Goal: Task Accomplishment & Management: Manage account settings

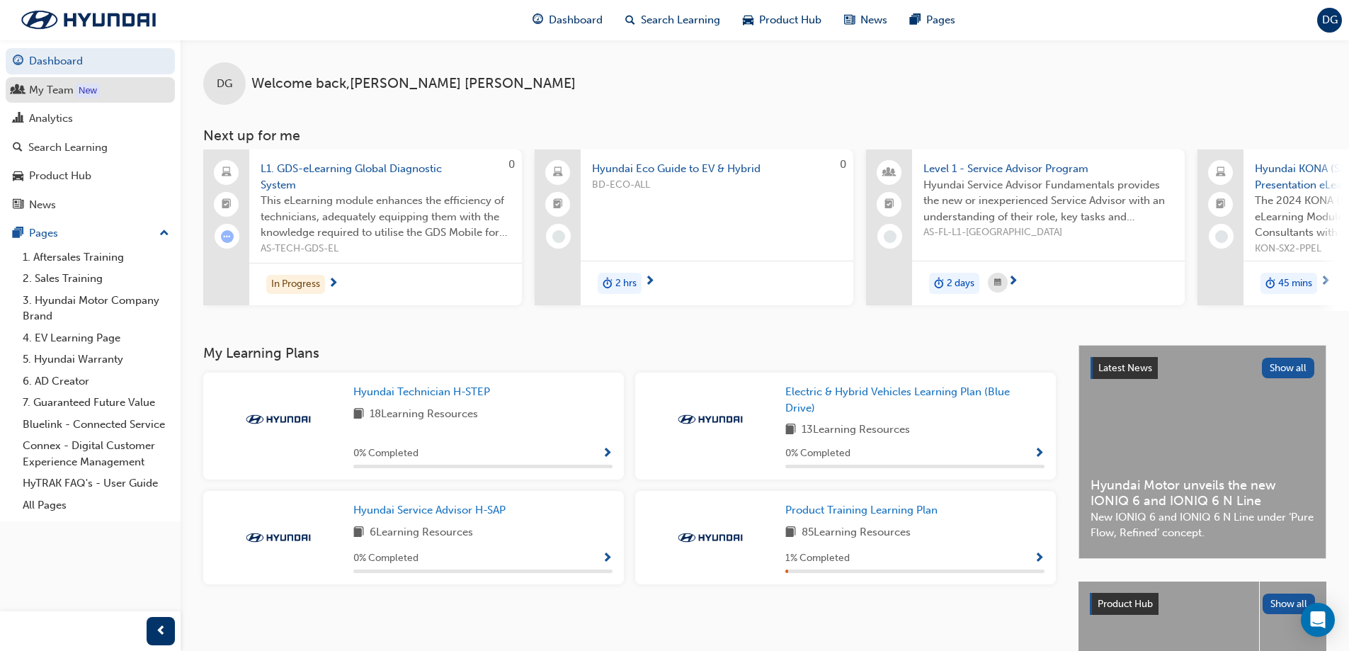
click at [48, 87] on div "My Team" at bounding box center [51, 90] width 45 height 16
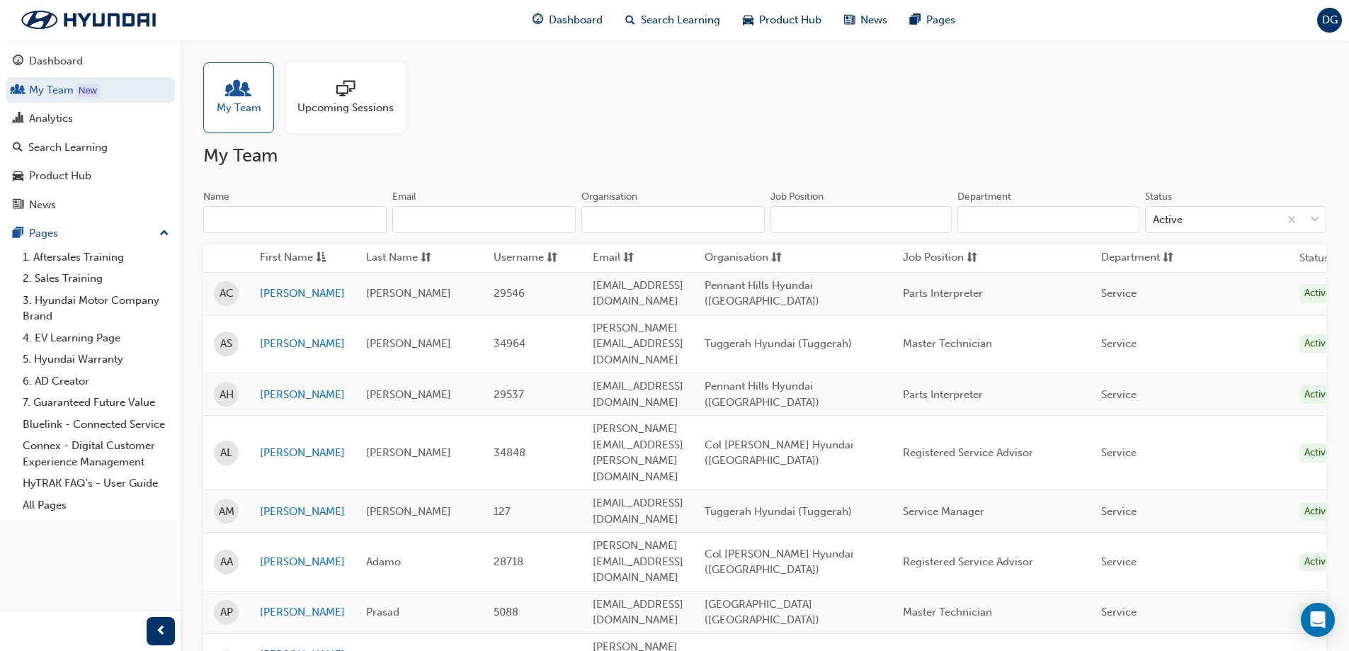
click at [326, 101] on span "Upcoming Sessions" at bounding box center [345, 108] width 96 height 16
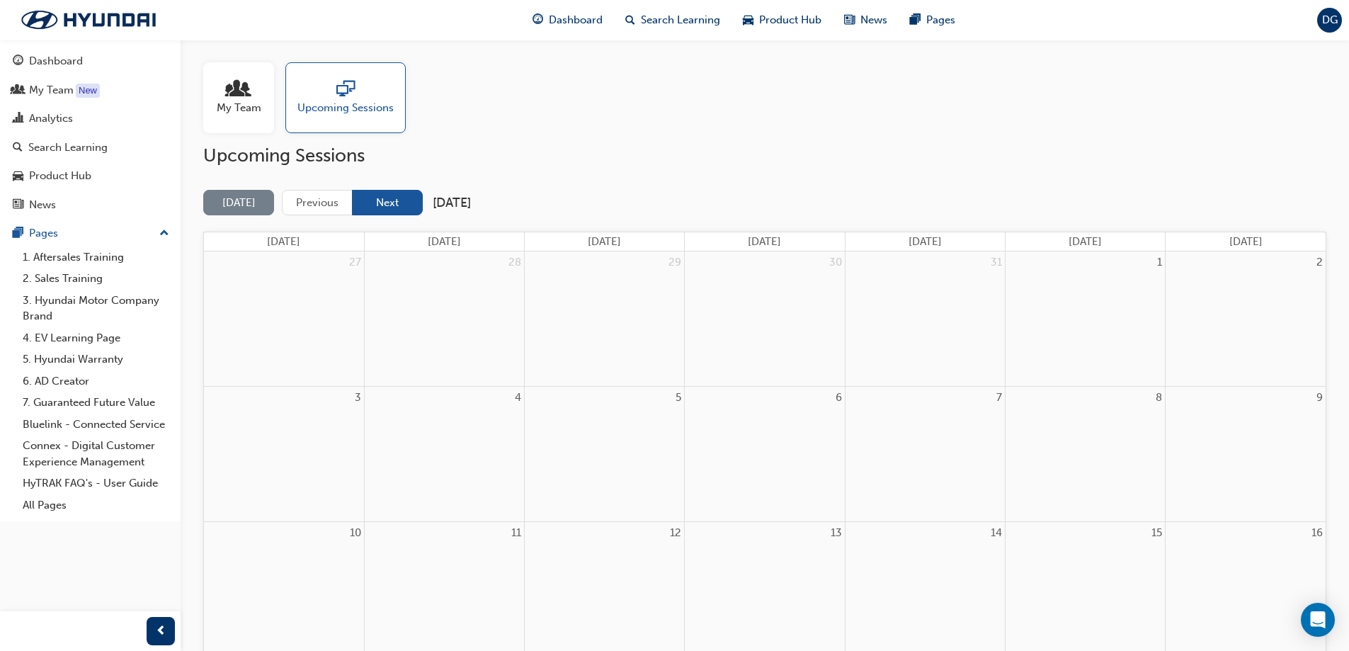
click at [415, 203] on button "Next" at bounding box center [387, 203] width 71 height 26
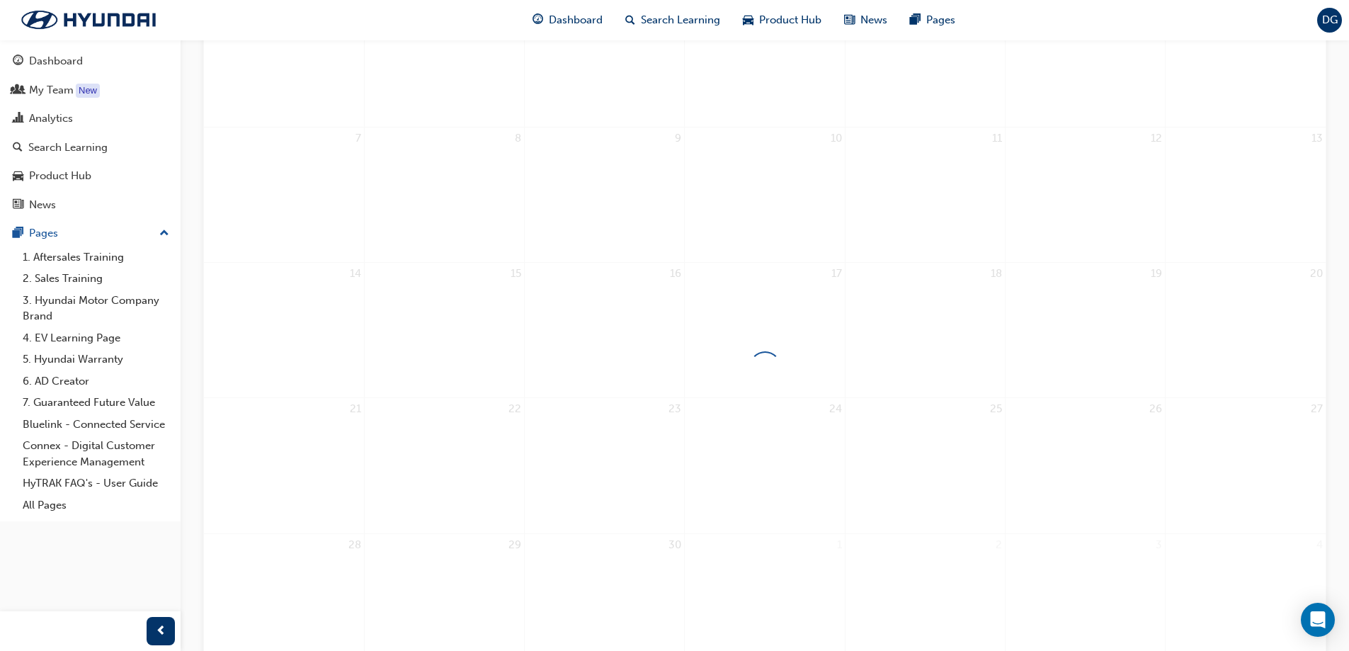
scroll to position [354, 0]
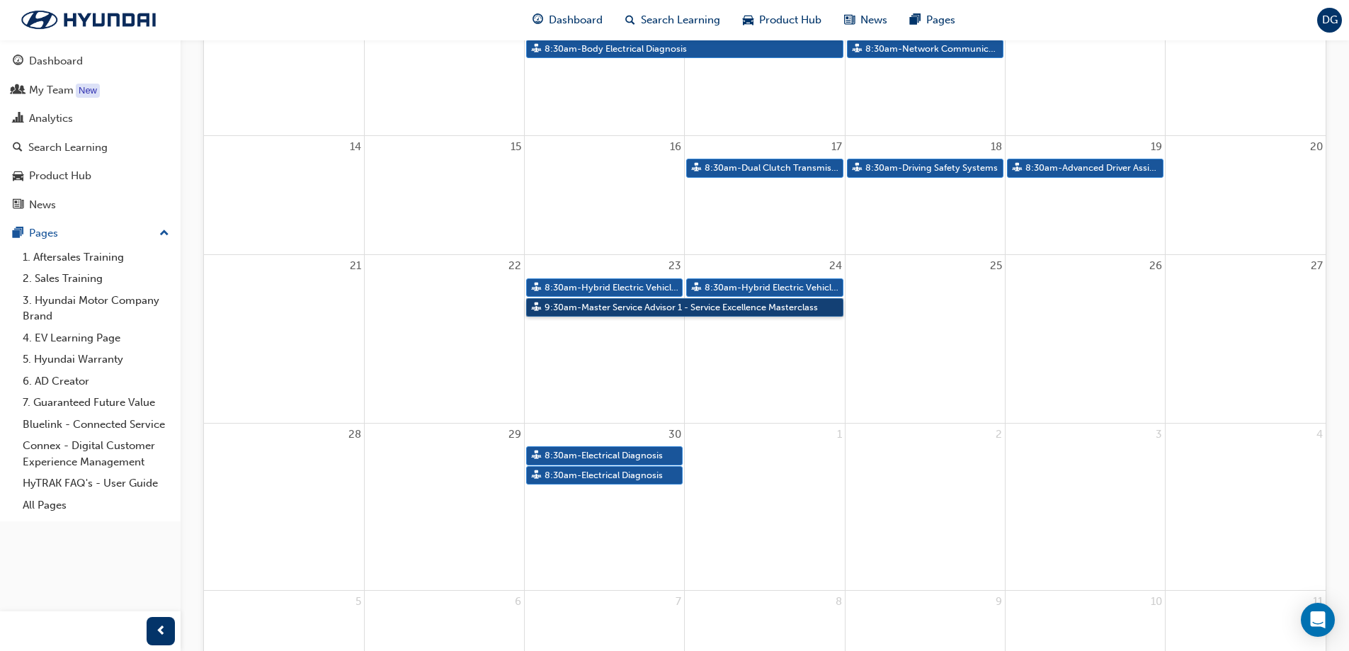
click at [636, 309] on link "9:30am - Master Service Advisor 1 - Service Excellence Masterclass" at bounding box center [684, 307] width 317 height 19
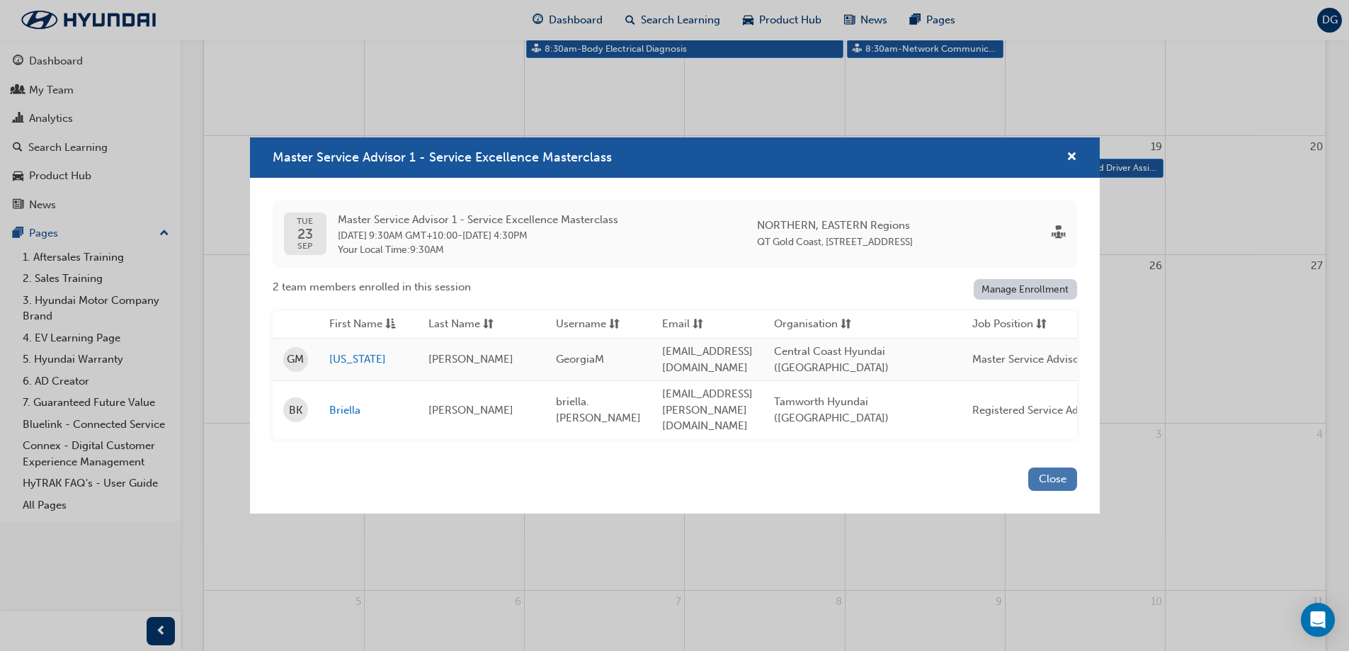
click at [1058, 472] on button "Close" at bounding box center [1052, 478] width 49 height 23
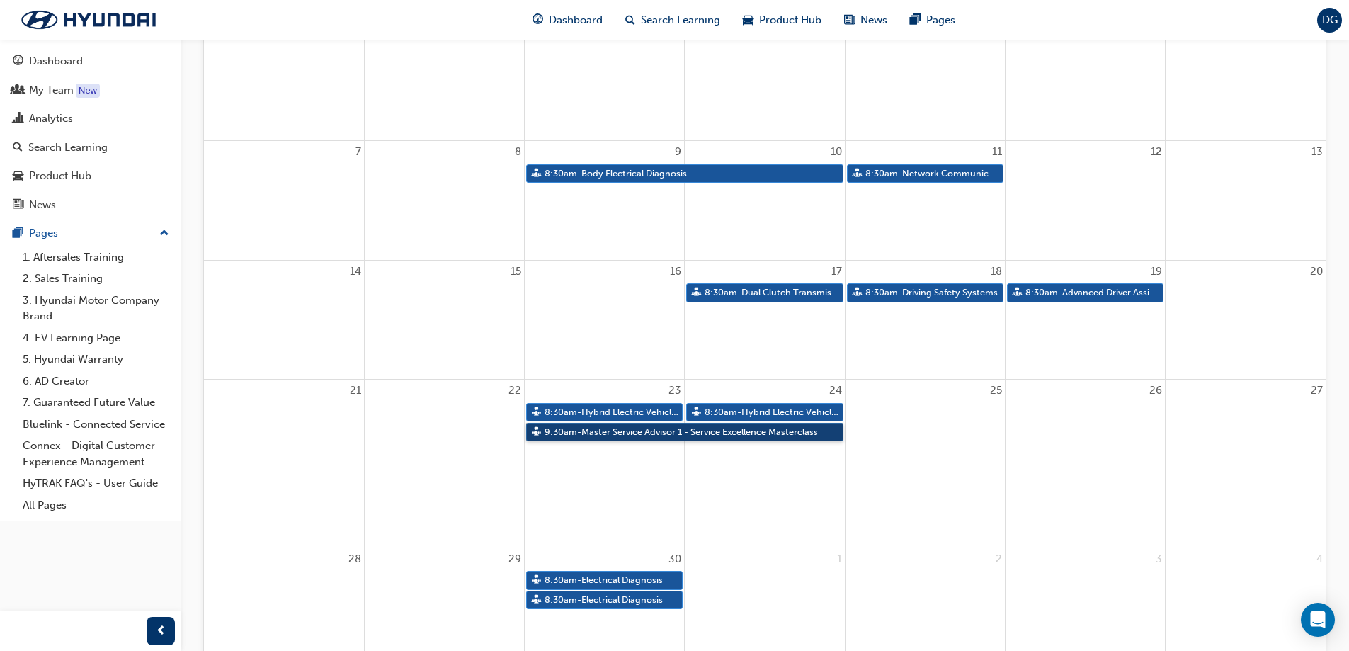
scroll to position [0, 0]
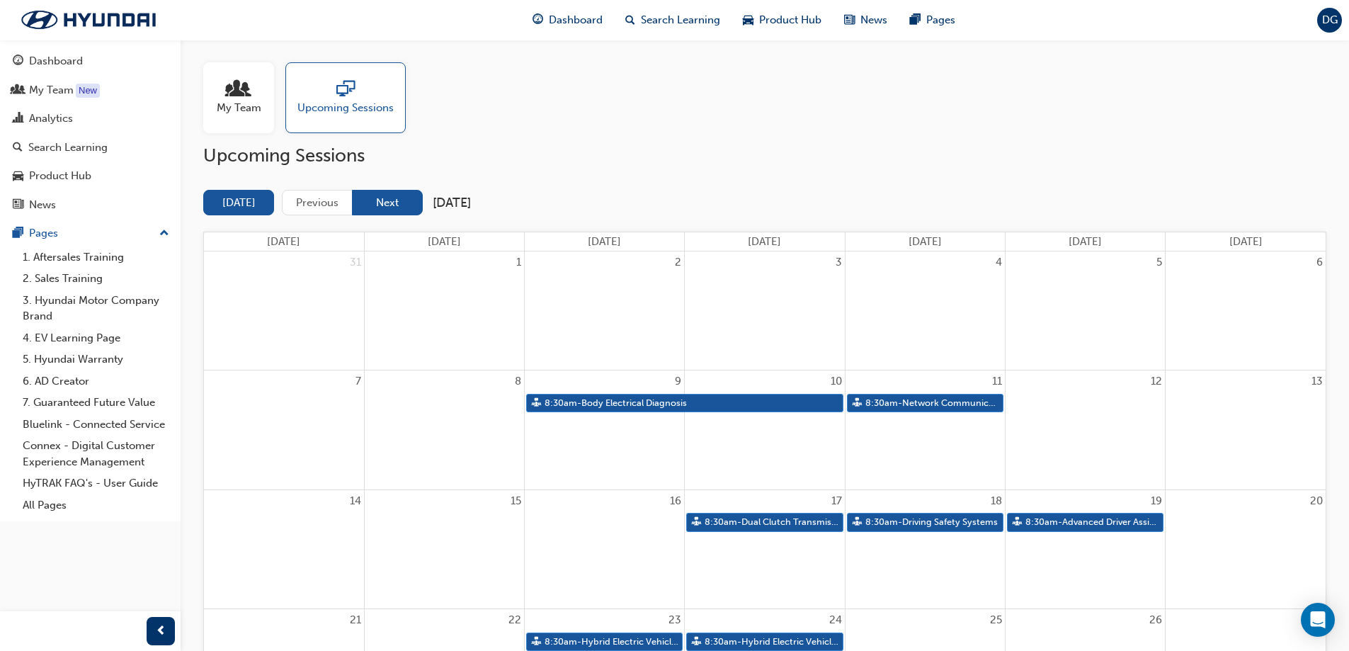
click at [377, 205] on button "Next" at bounding box center [387, 203] width 71 height 26
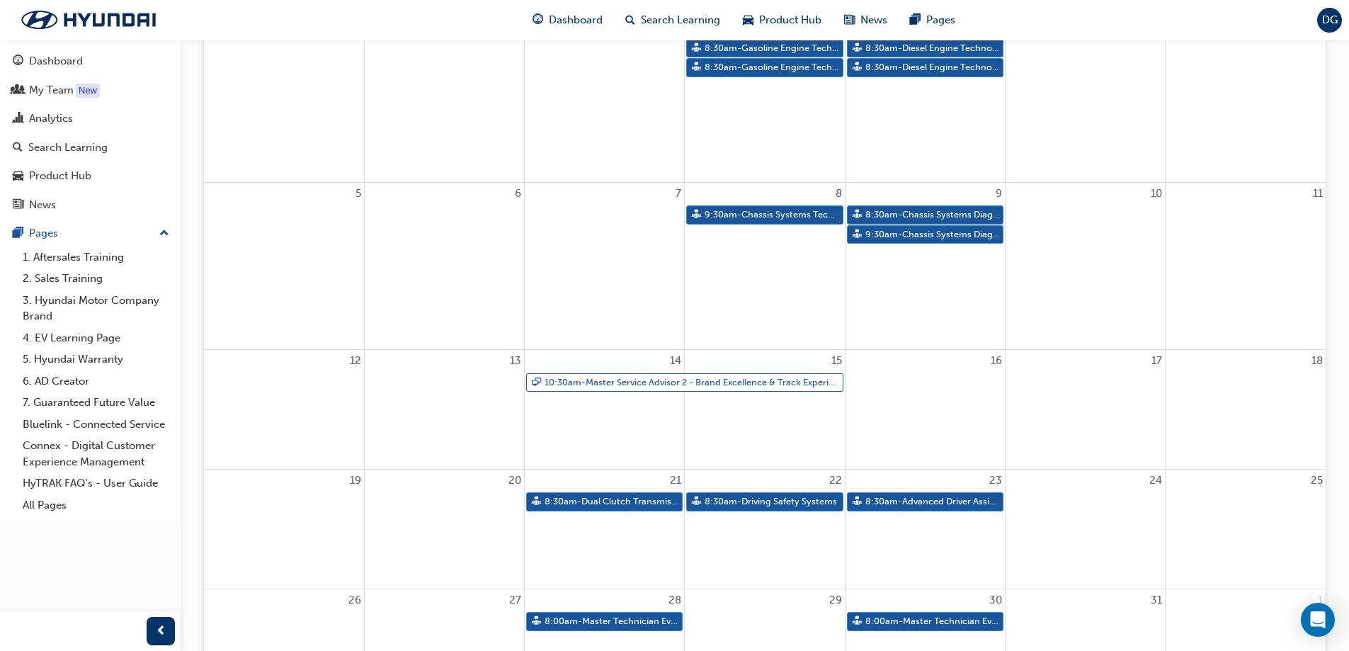
scroll to position [354, 0]
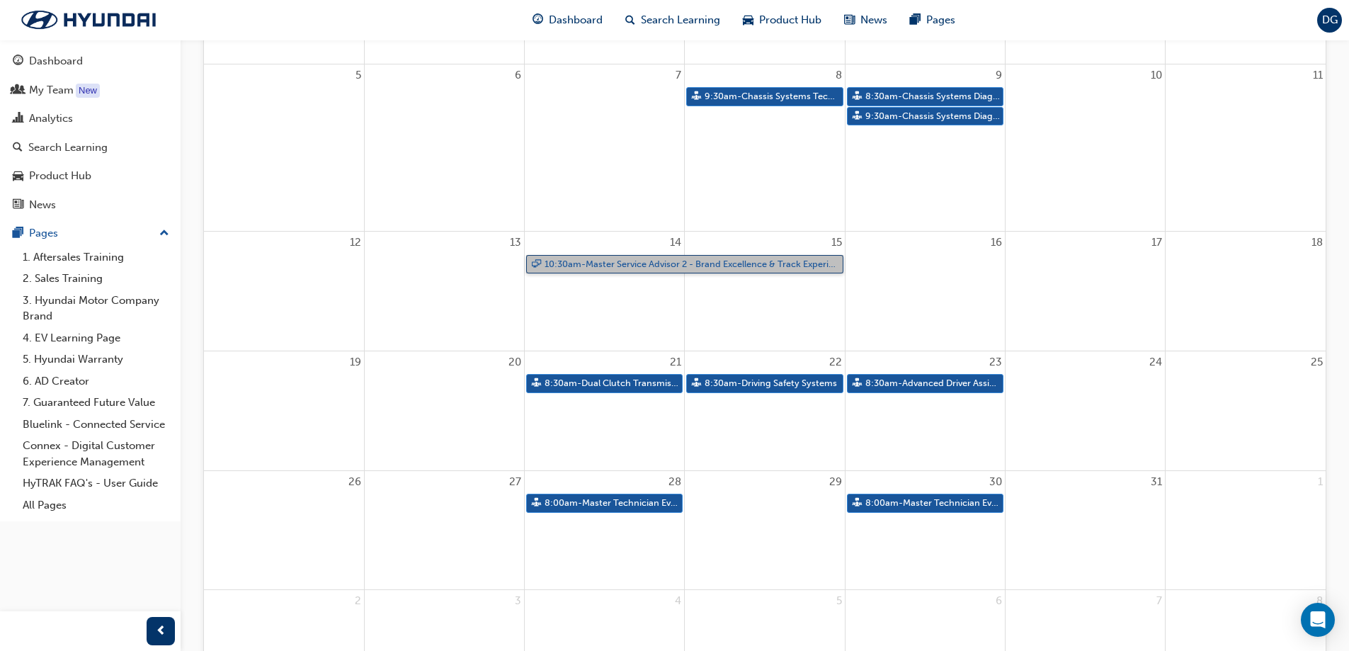
click at [665, 262] on link "10:30am - Master Service Advisor 2 - Brand Excellence & Track Experience" at bounding box center [684, 264] width 317 height 19
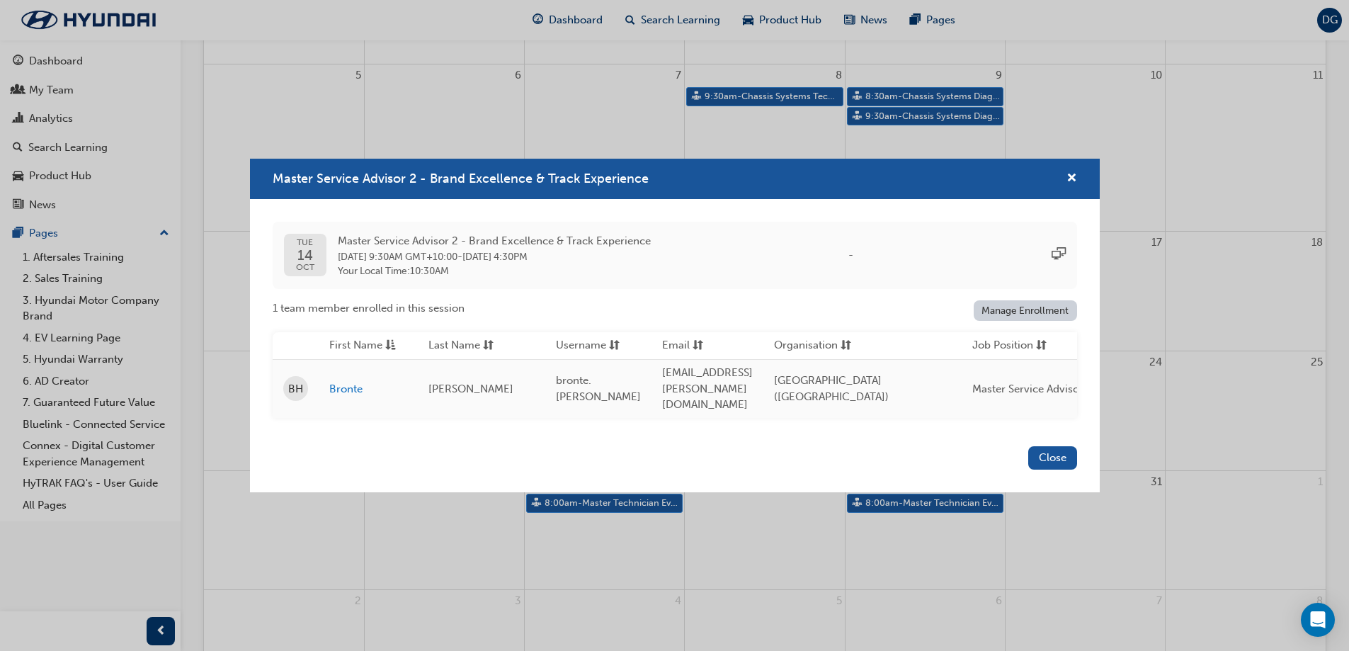
click at [1021, 316] on link "Manage Enrollment" at bounding box center [1025, 310] width 103 height 21
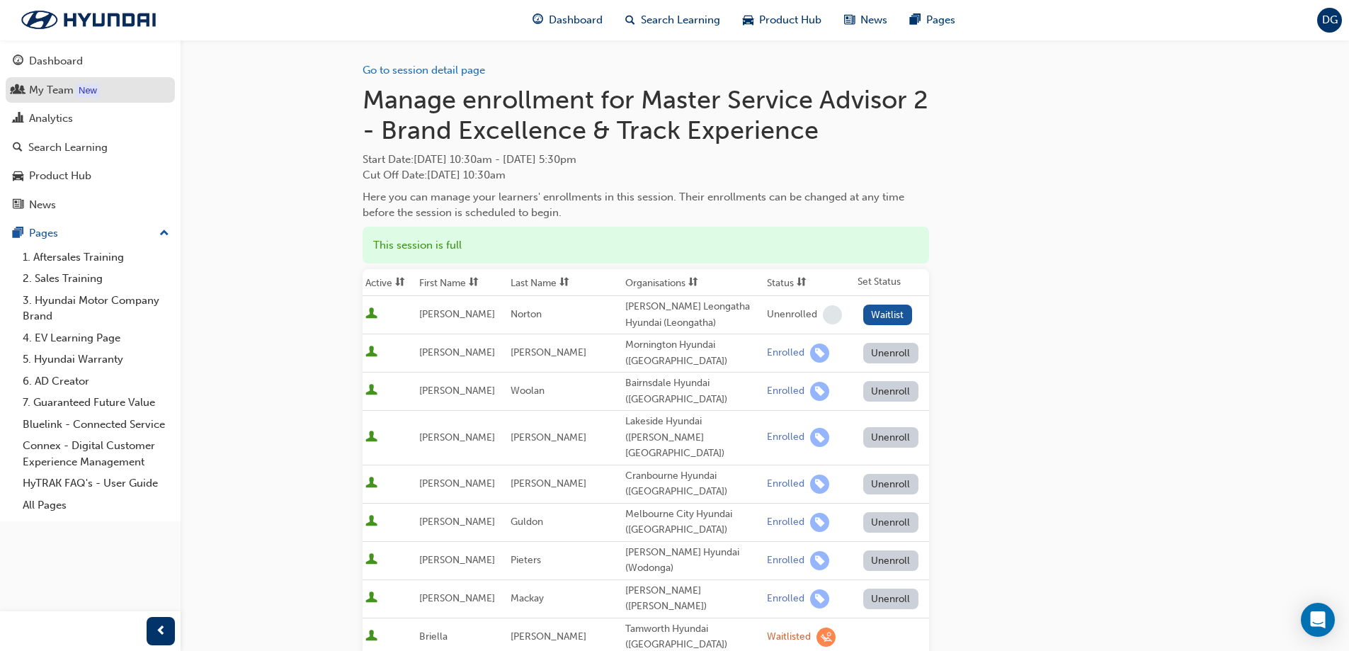
click at [39, 89] on div "My Team" at bounding box center [51, 90] width 45 height 16
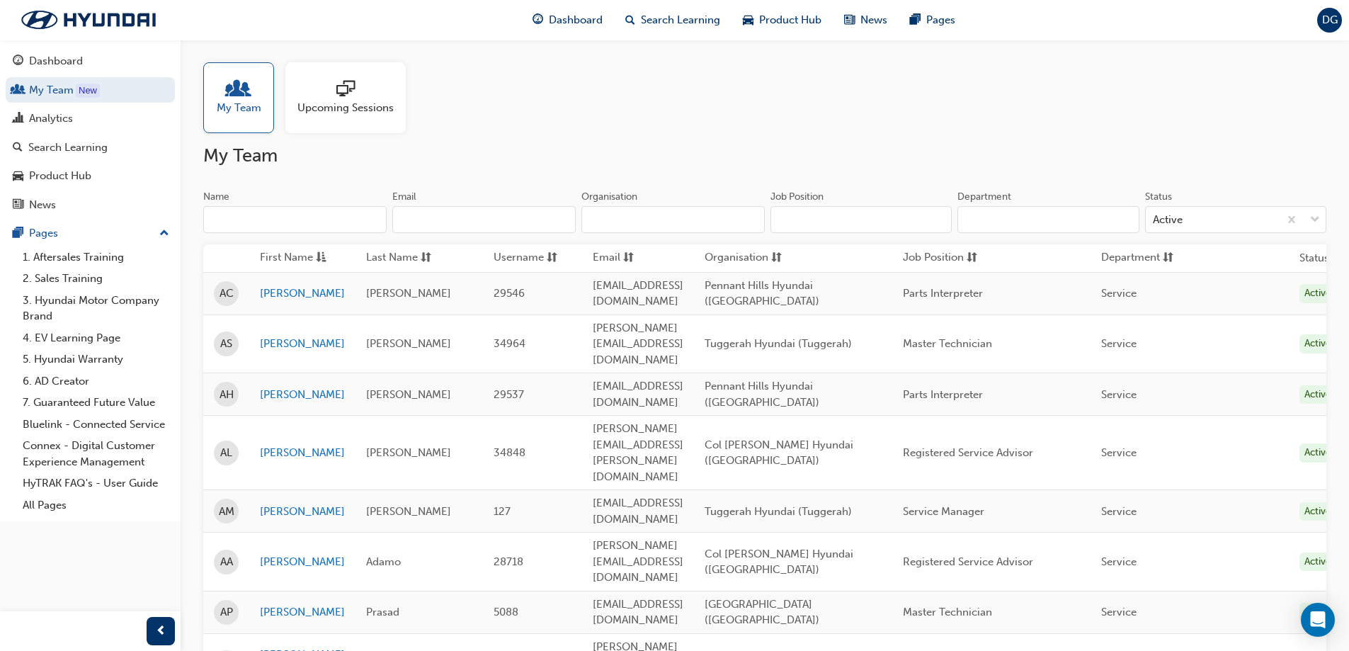
click at [323, 105] on span "Upcoming Sessions" at bounding box center [345, 108] width 96 height 16
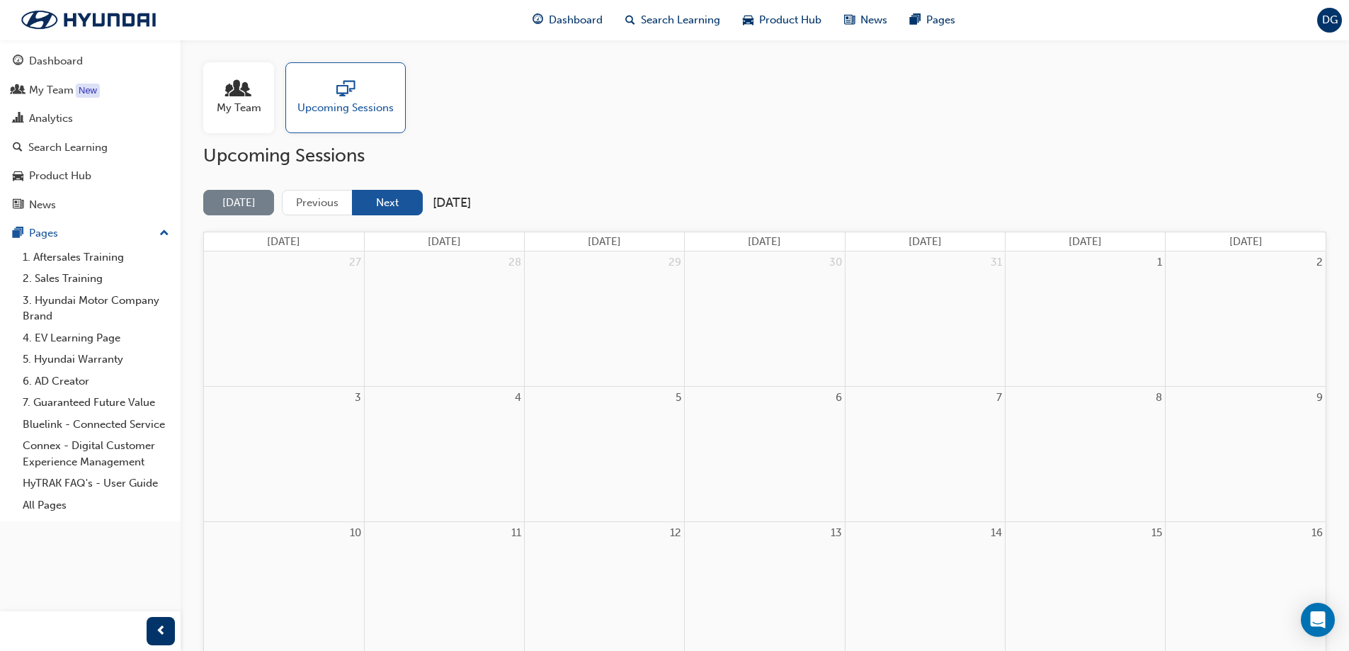
click at [384, 200] on button "Next" at bounding box center [387, 203] width 71 height 26
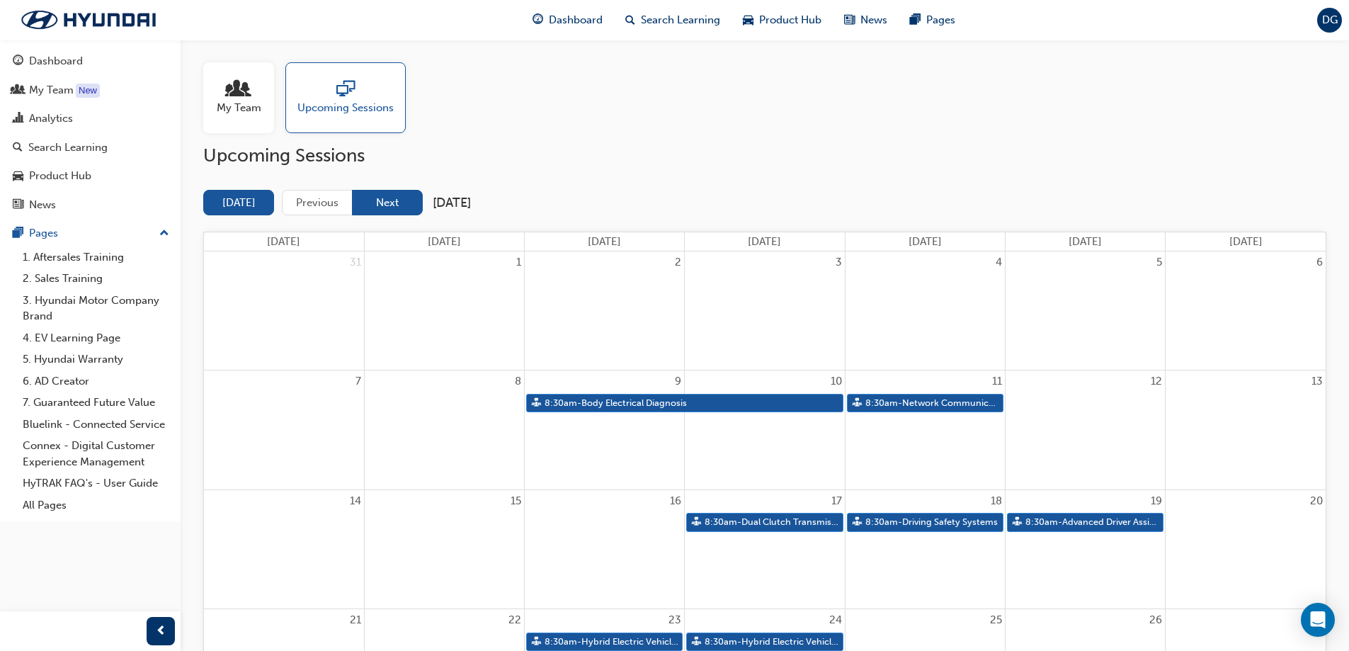
click at [385, 203] on button "Next" at bounding box center [387, 203] width 71 height 26
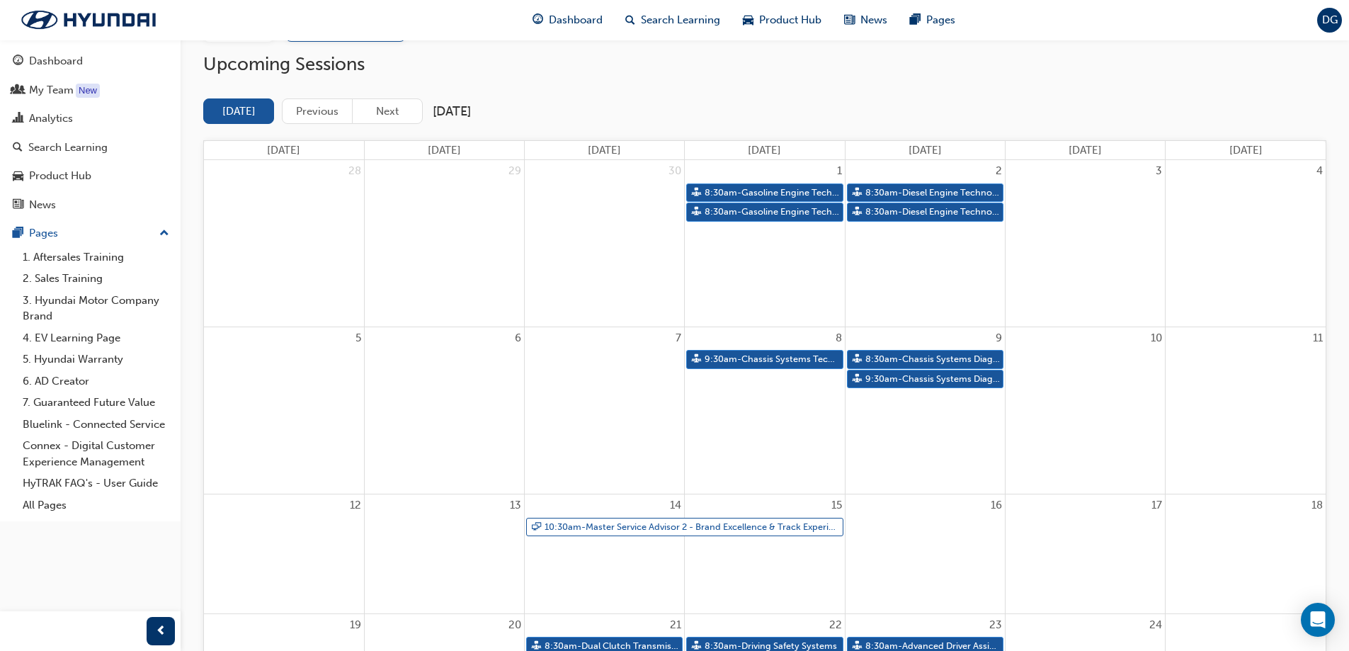
scroll to position [354, 0]
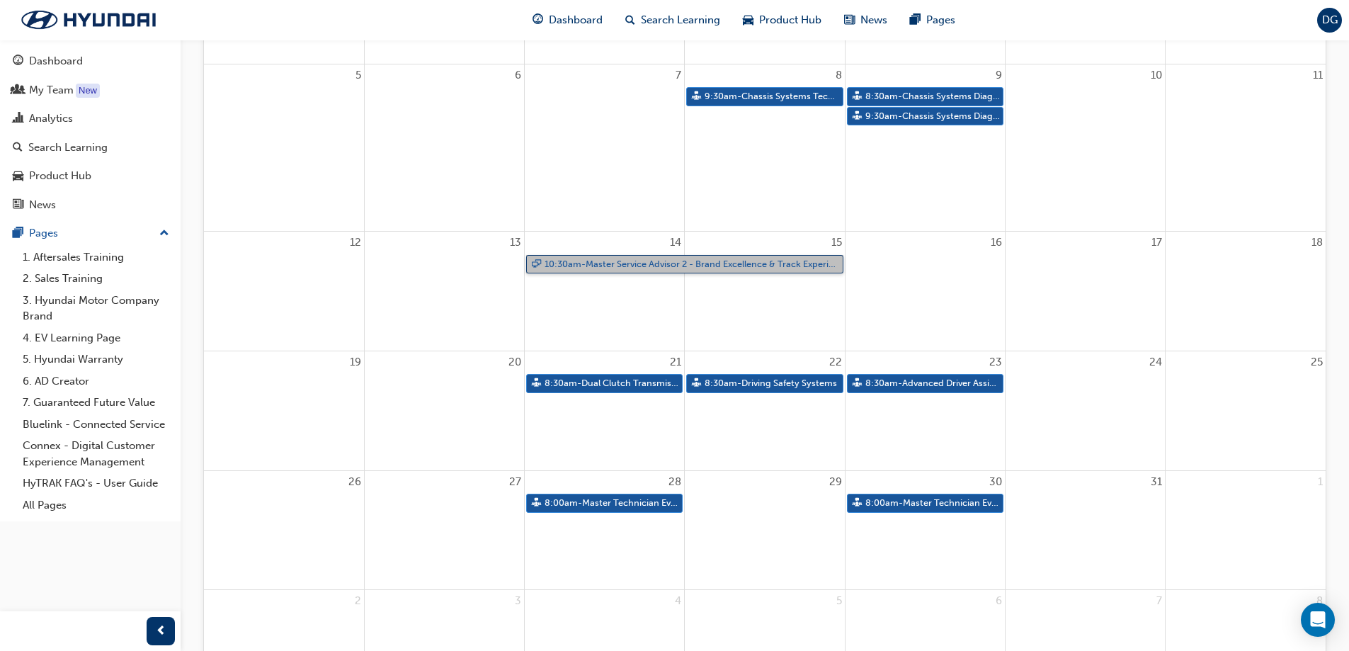
click at [640, 263] on link "10:30am - Master Service Advisor 2 - Brand Excellence & Track Experience" at bounding box center [684, 264] width 317 height 19
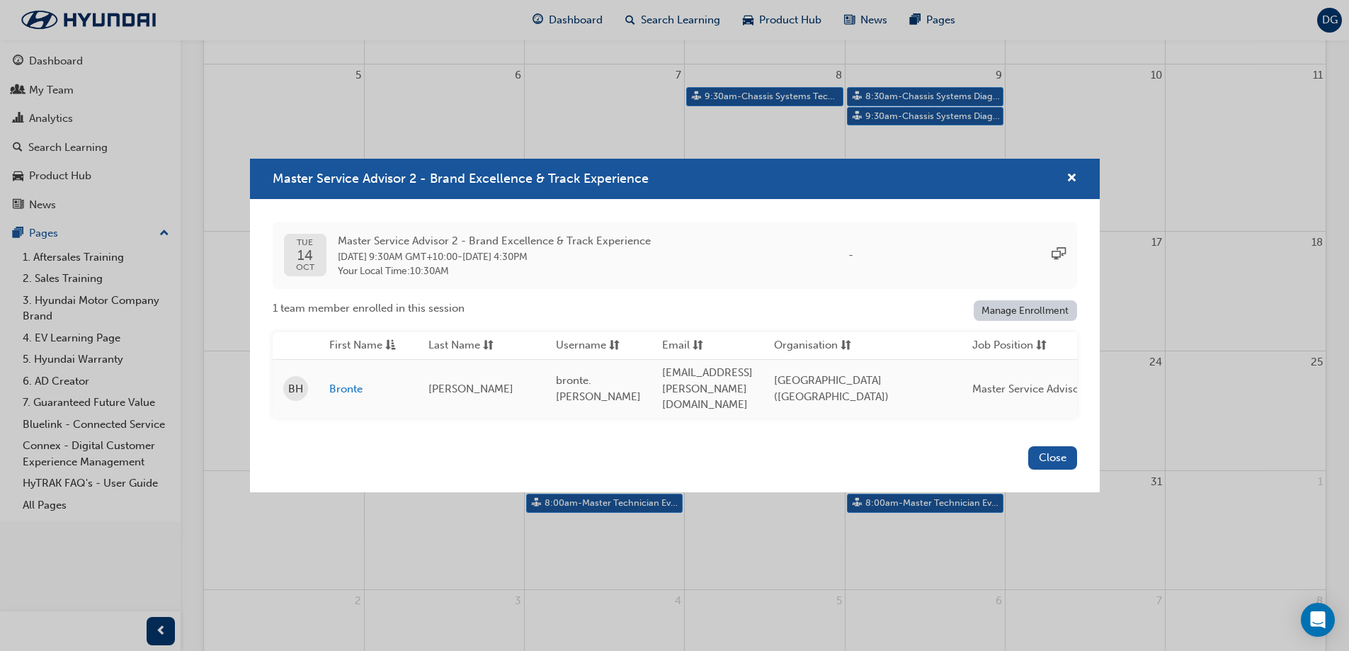
click at [1016, 319] on link "Manage Enrollment" at bounding box center [1025, 310] width 103 height 21
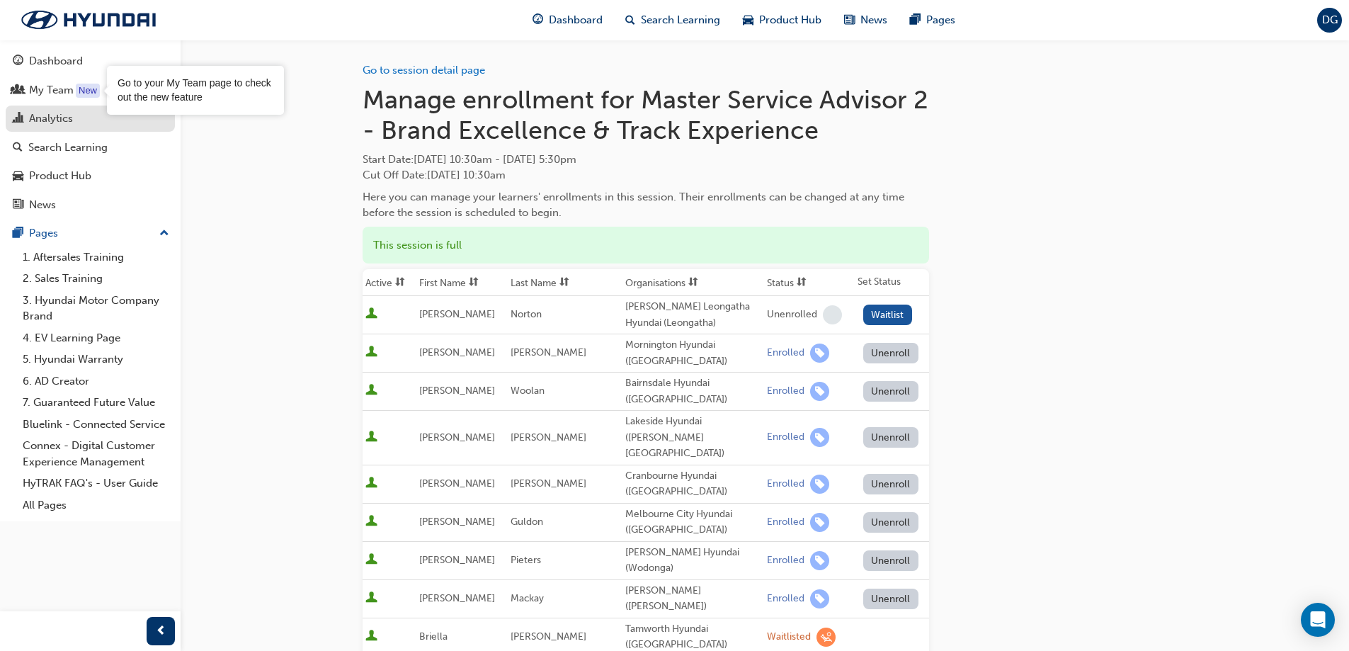
drag, startPoint x: 78, startPoint y: 94, endPoint x: 145, endPoint y: 121, distance: 72.4
click at [79, 94] on div "New" at bounding box center [88, 91] width 24 height 14
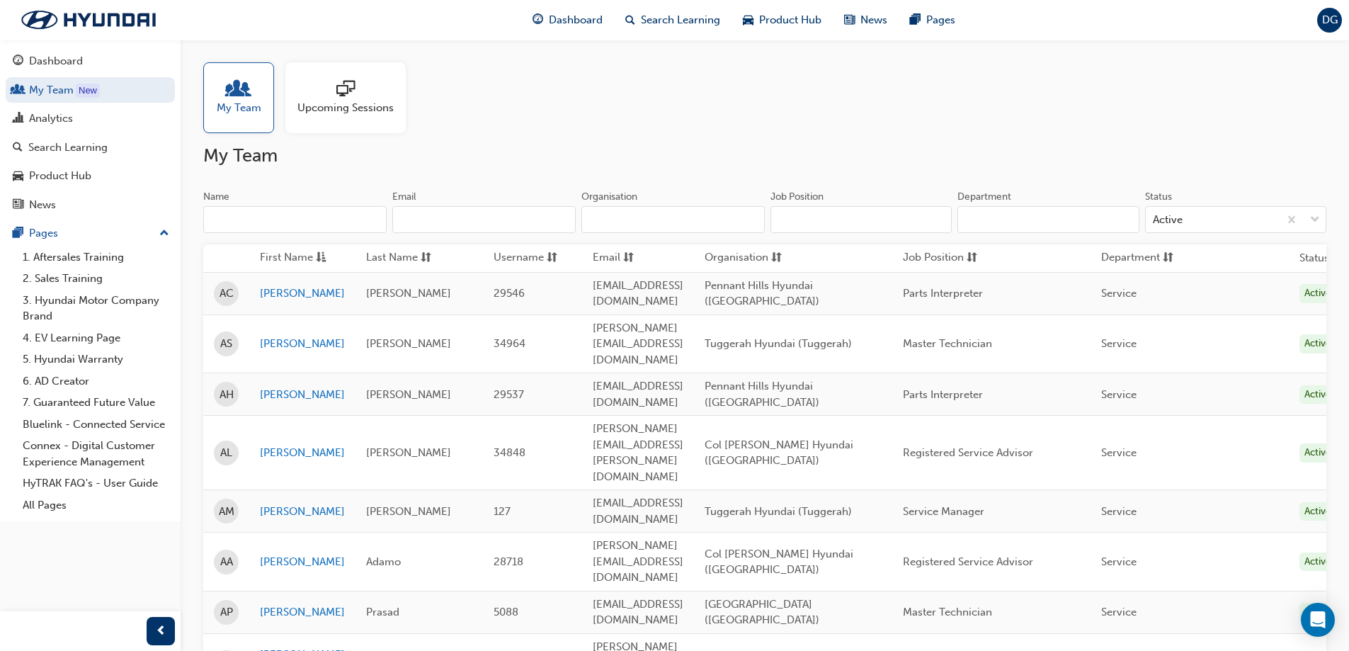
click at [346, 110] on span "Upcoming Sessions" at bounding box center [345, 108] width 96 height 16
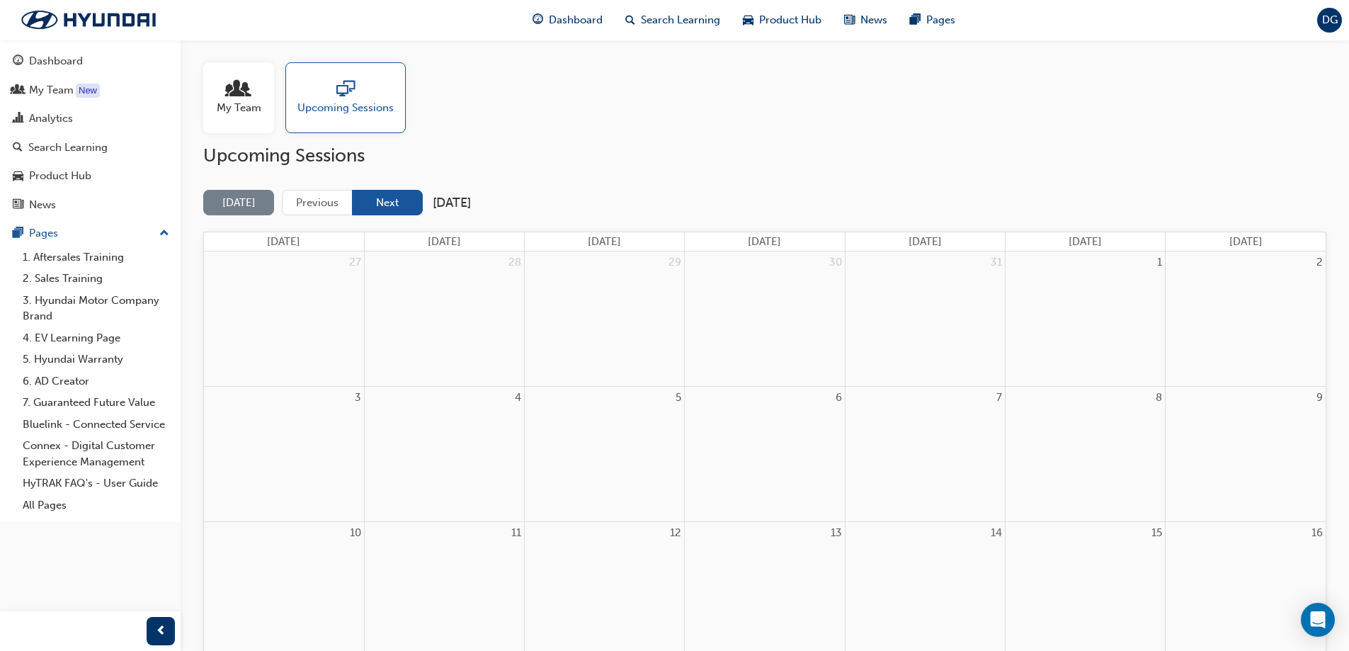
click at [376, 198] on button "Next" at bounding box center [387, 203] width 71 height 26
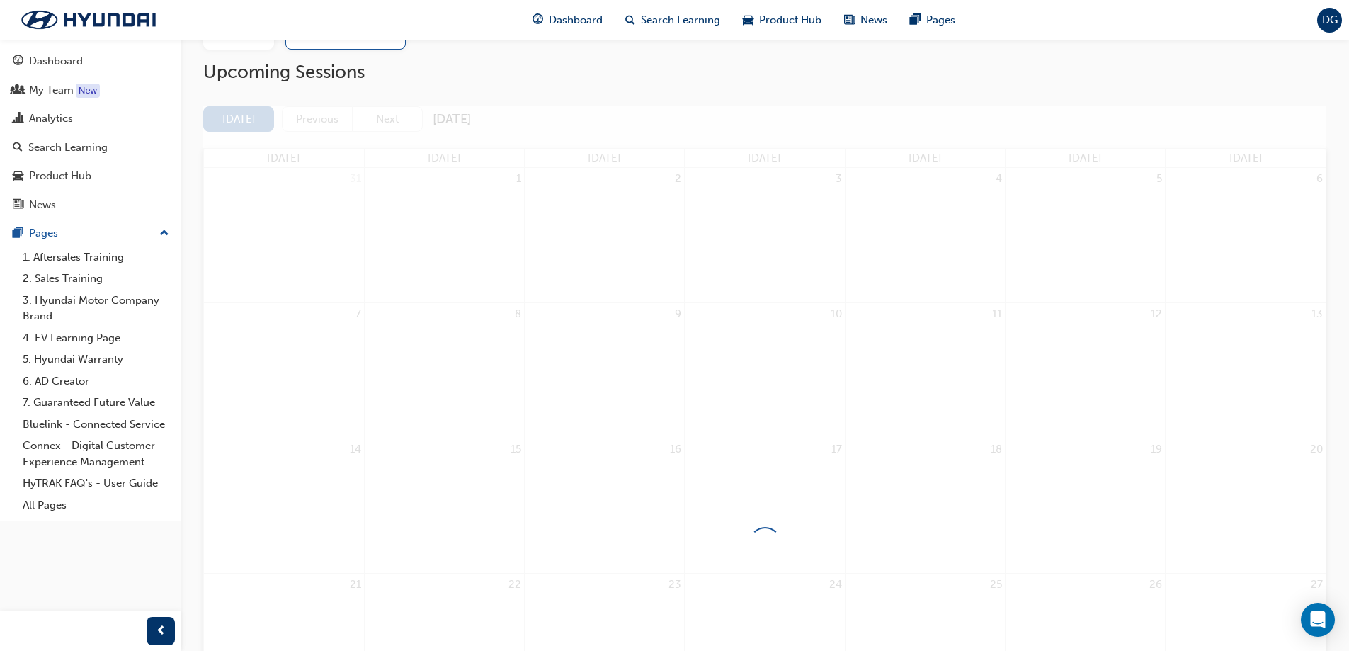
scroll to position [236, 0]
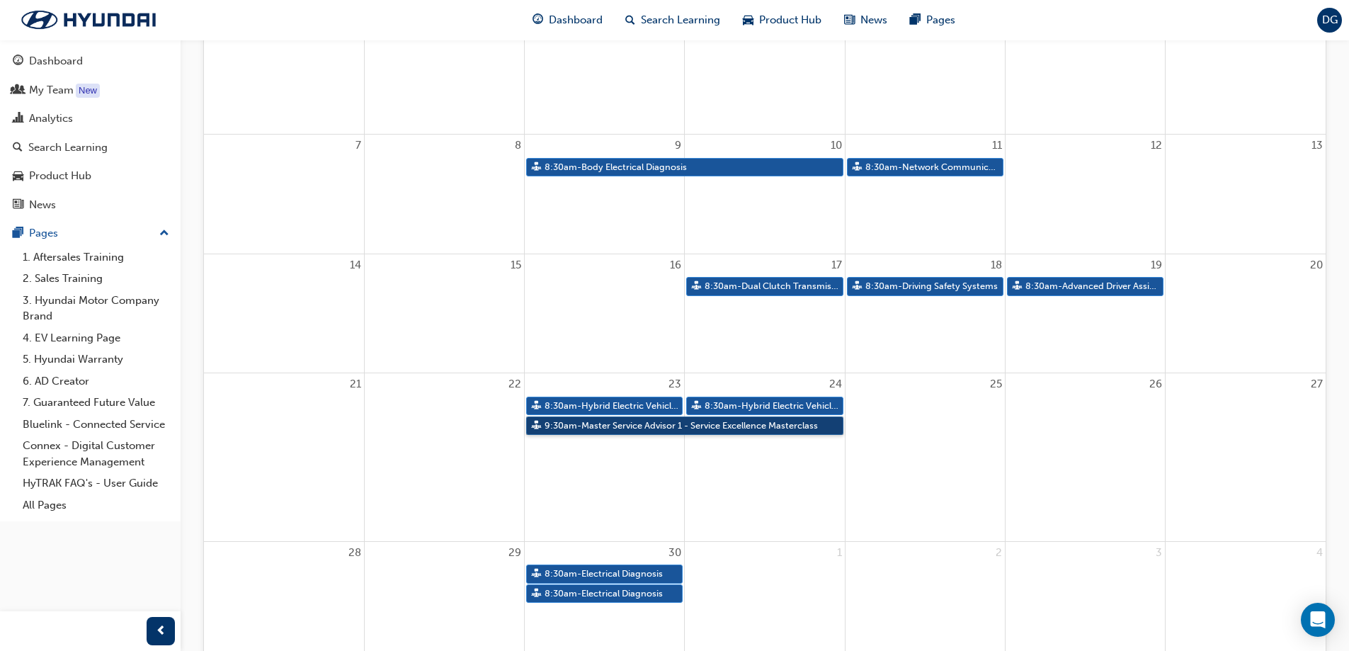
click at [647, 428] on link "9:30am - Master Service Advisor 1 - Service Excellence Masterclass" at bounding box center [684, 425] width 317 height 19
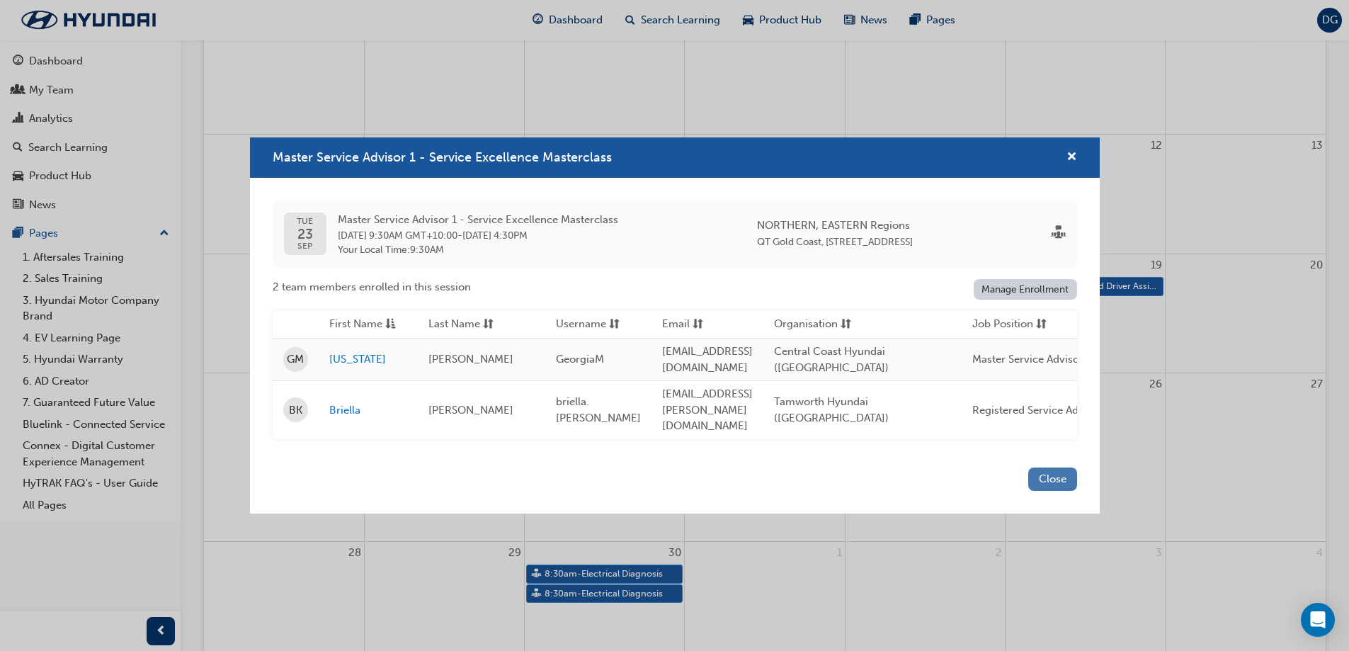
click at [1046, 472] on button "Close" at bounding box center [1052, 478] width 49 height 23
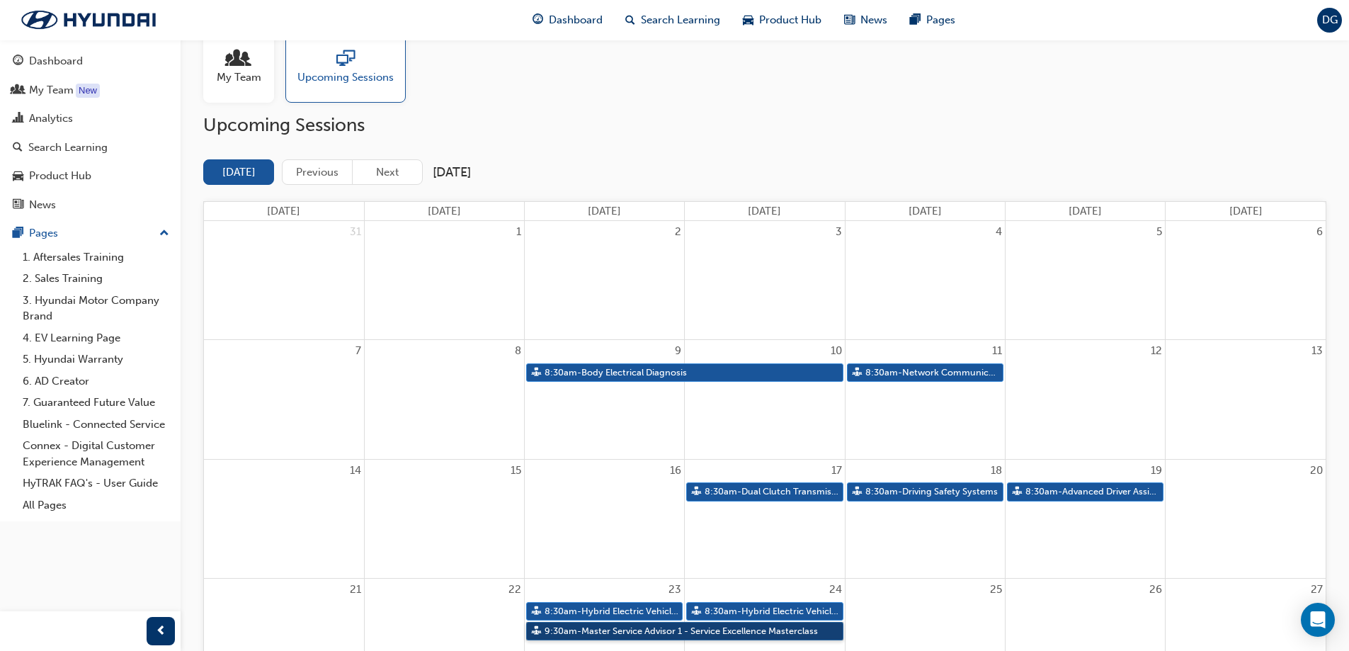
scroll to position [0, 0]
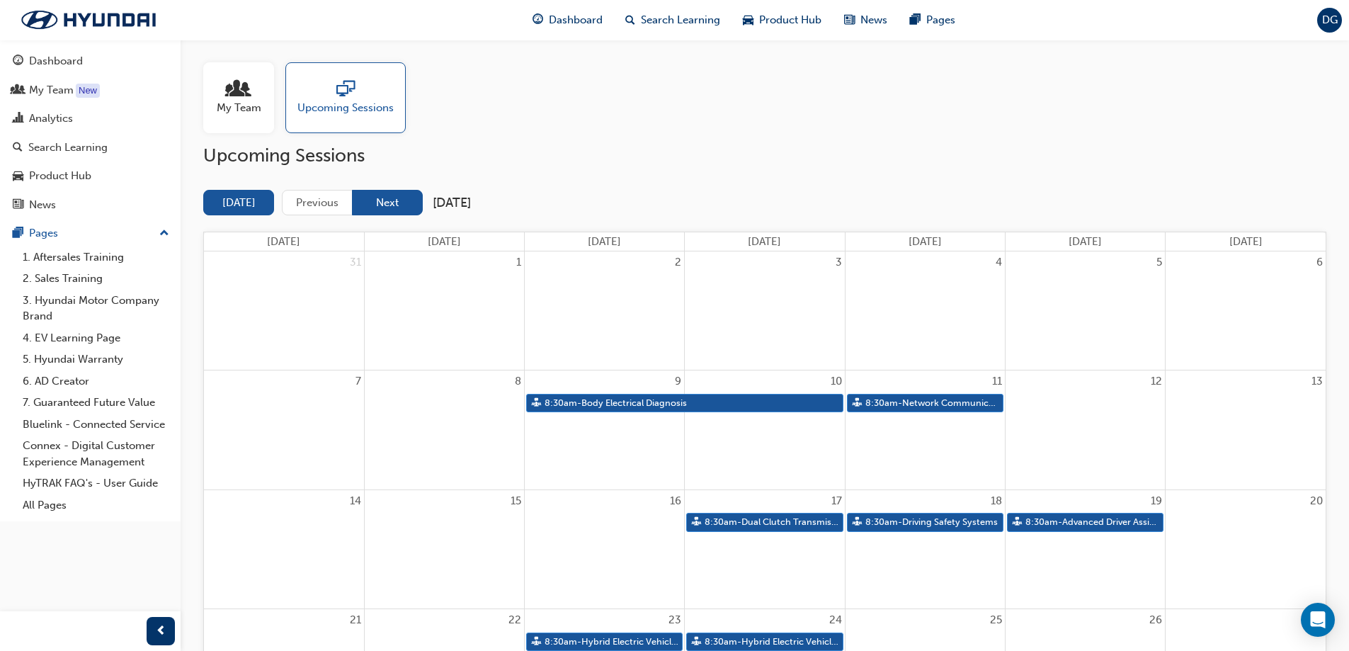
click at [396, 203] on button "Next" at bounding box center [387, 203] width 71 height 26
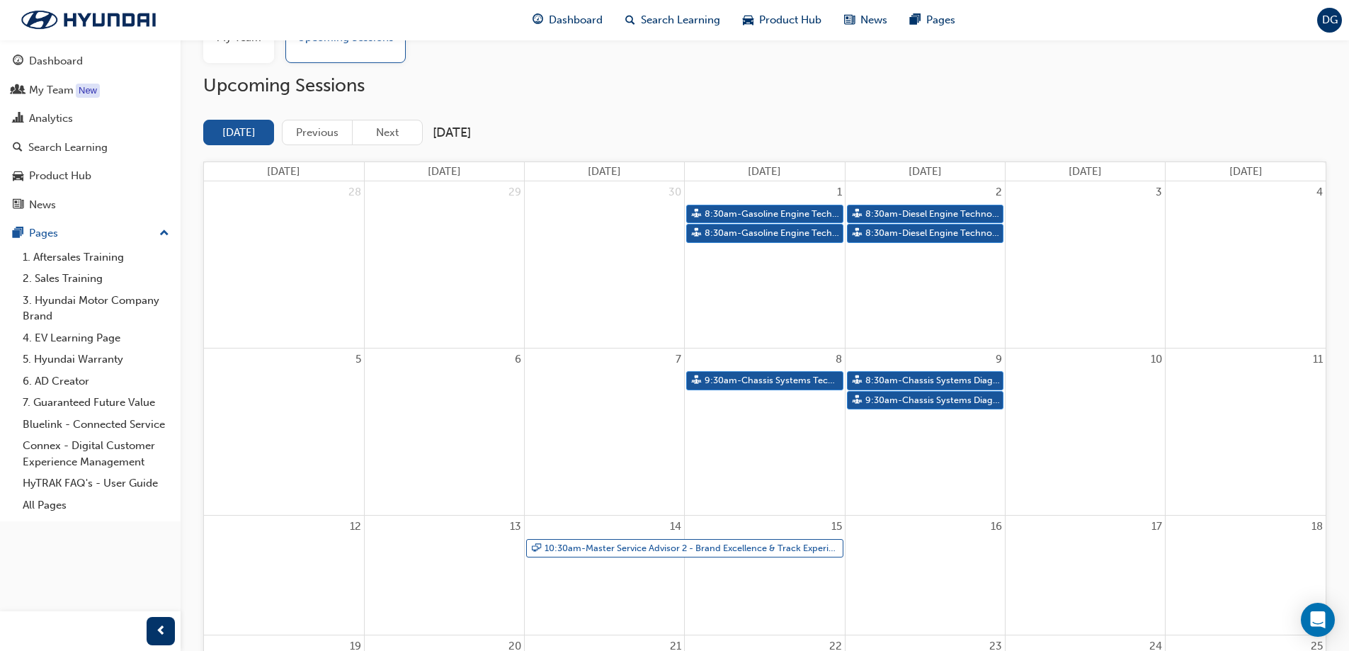
scroll to position [118, 0]
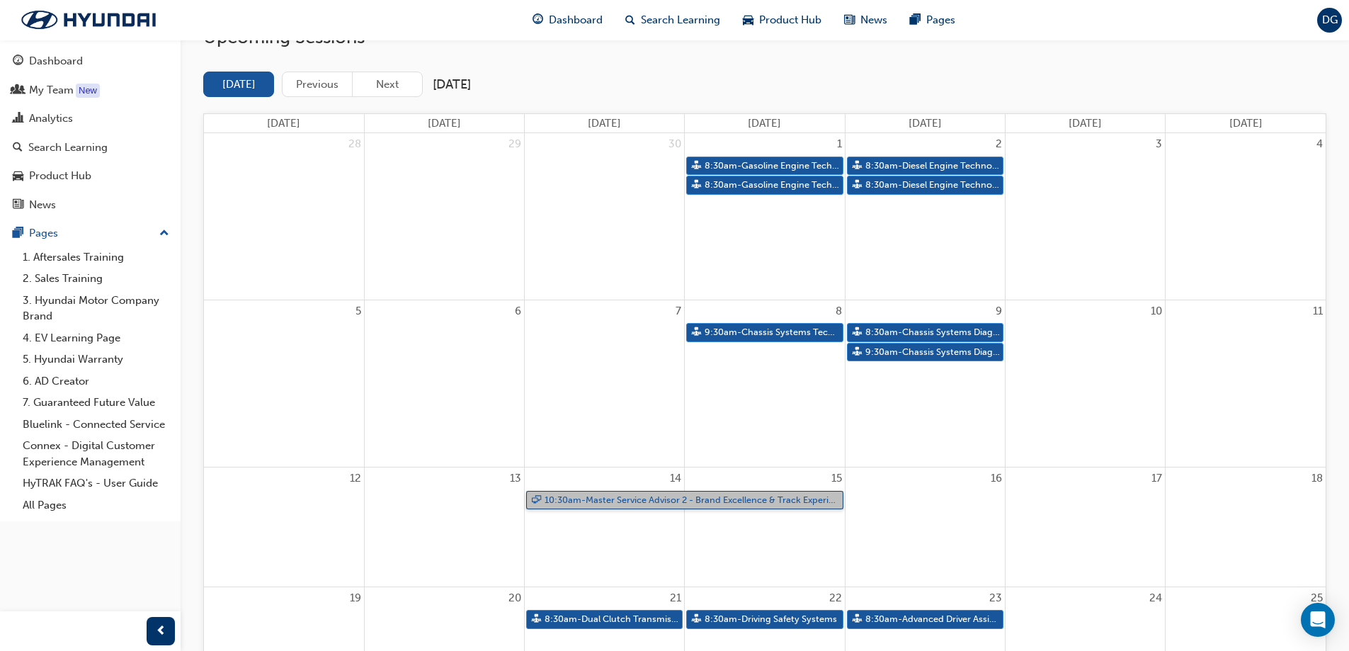
click at [605, 501] on link "10:30am - Master Service Advisor 2 - Brand Excellence & Track Experience" at bounding box center [684, 500] width 317 height 19
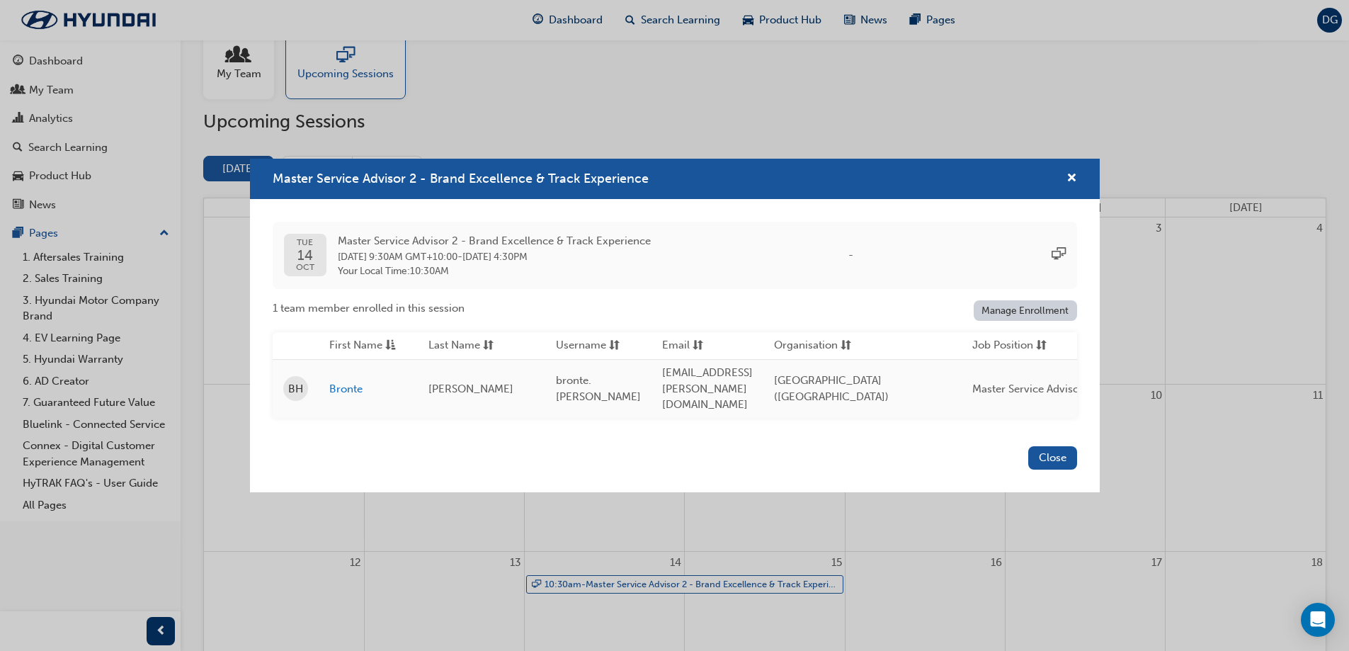
scroll to position [0, 0]
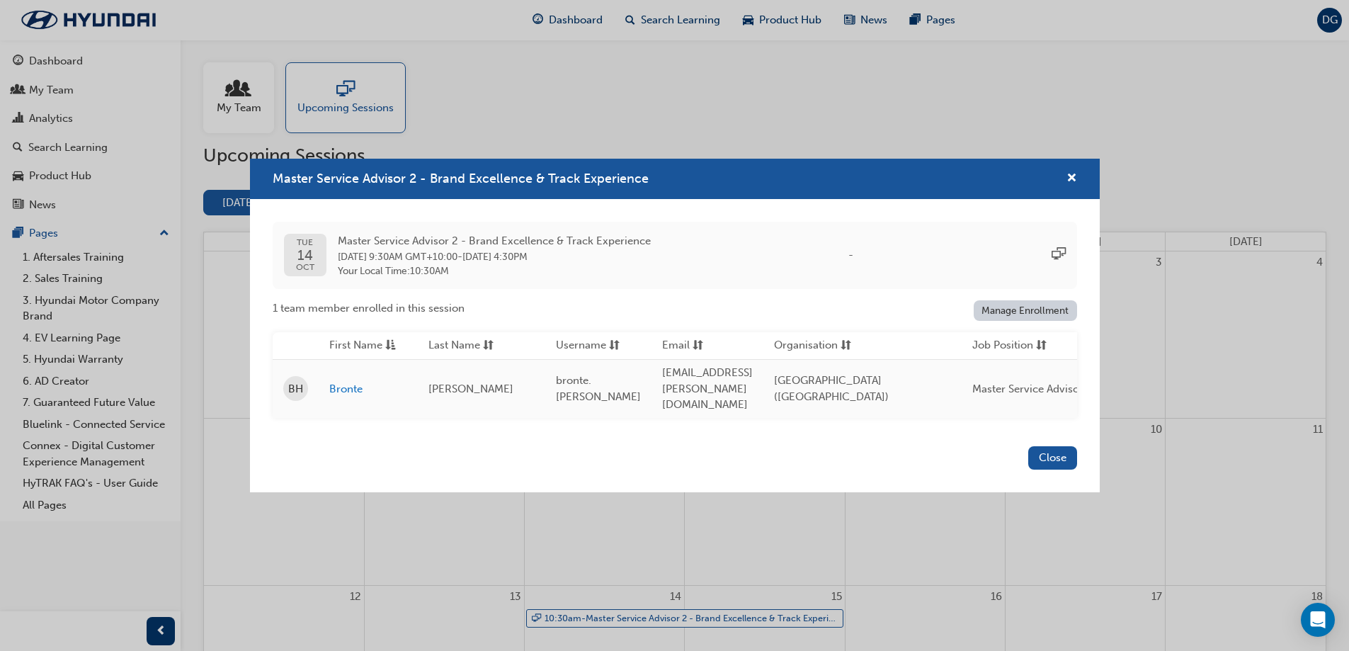
click at [1022, 312] on link "Manage Enrollment" at bounding box center [1025, 310] width 103 height 21
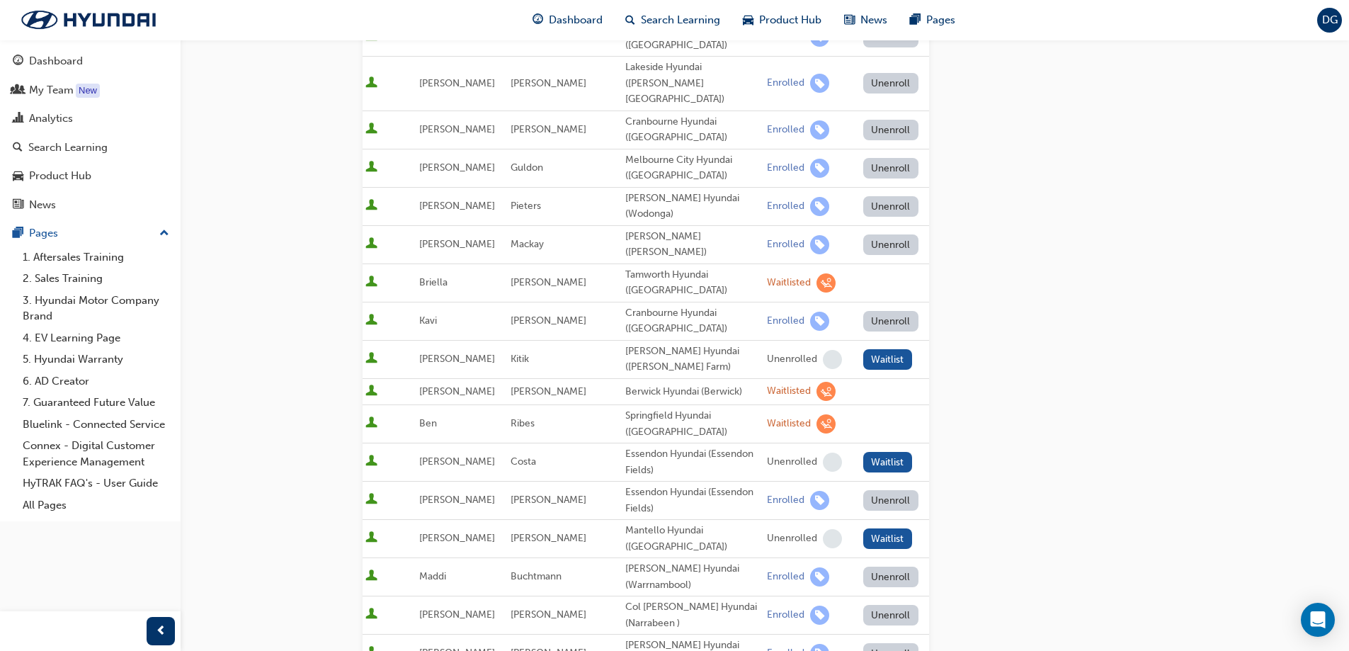
scroll to position [590, 0]
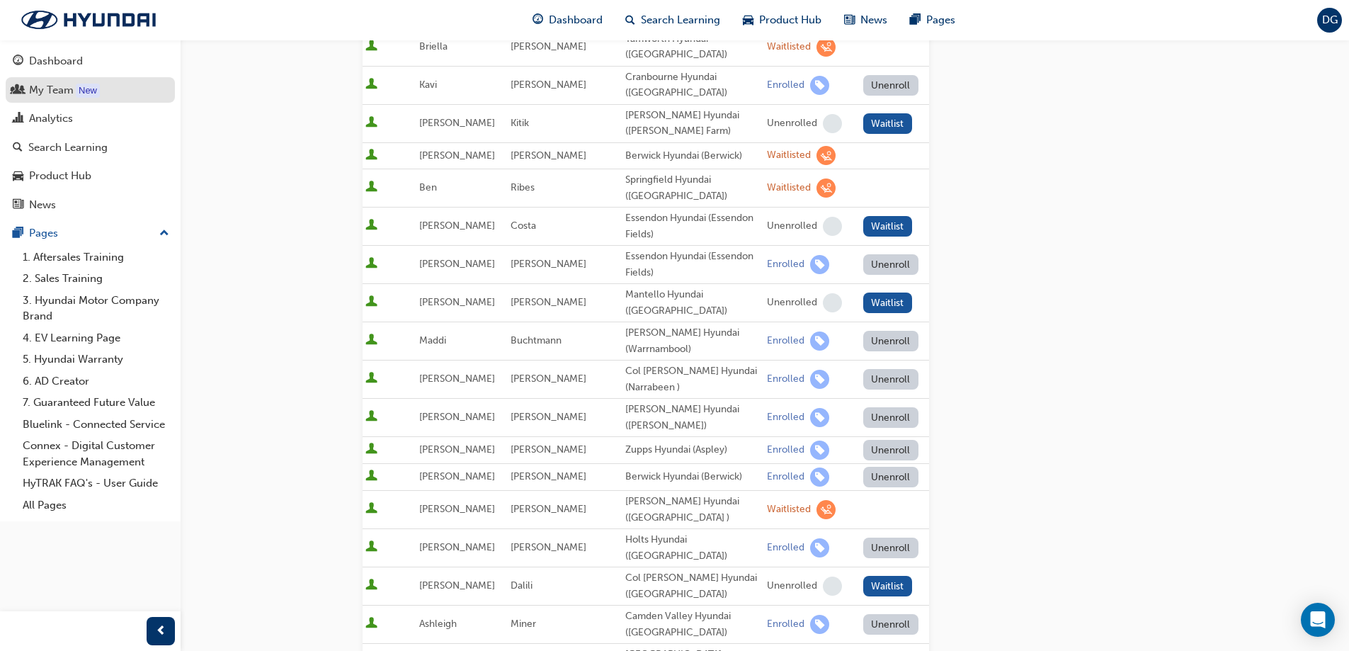
click at [53, 89] on div "My Team" at bounding box center [51, 90] width 45 height 16
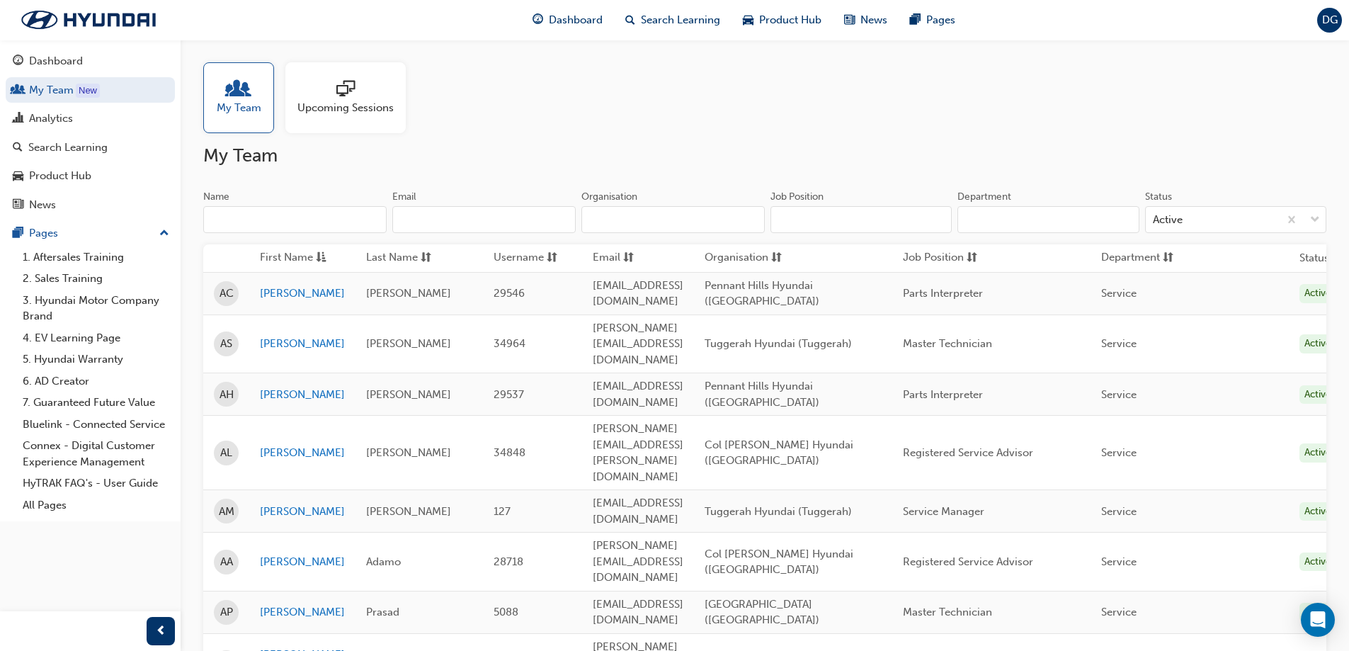
click at [369, 100] on span "Upcoming Sessions" at bounding box center [345, 108] width 96 height 16
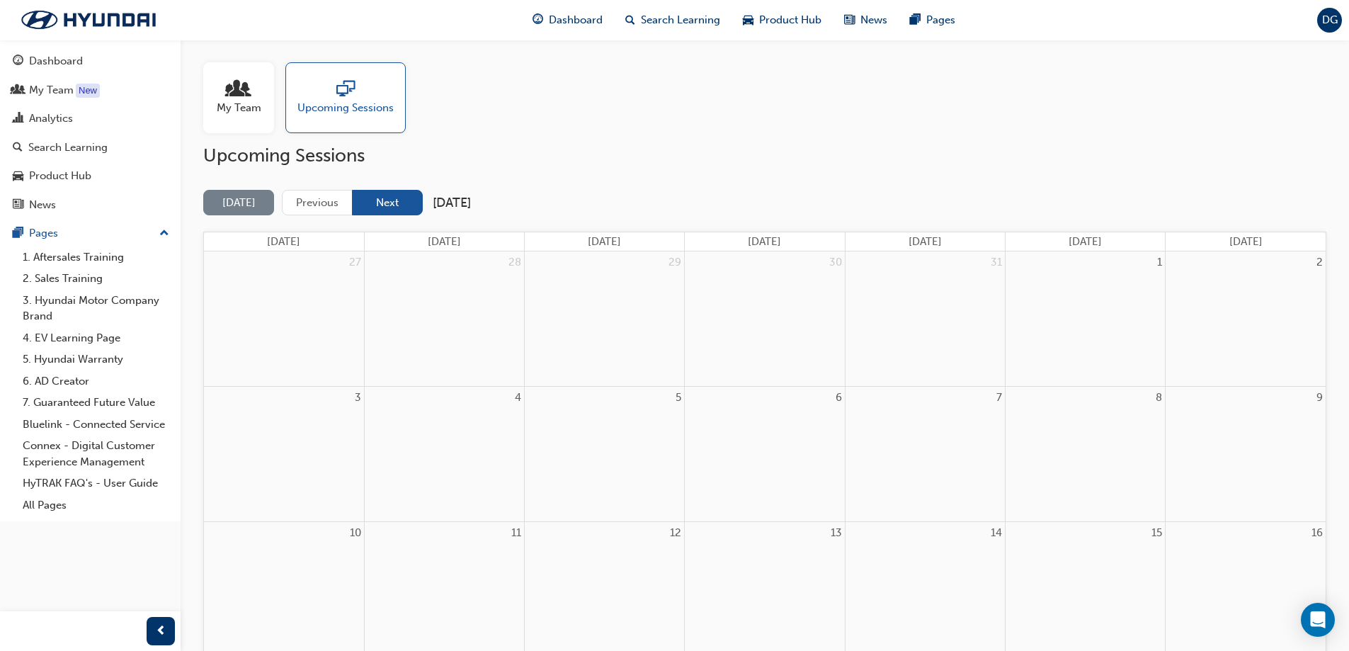
click at [389, 206] on button "Next" at bounding box center [387, 203] width 71 height 26
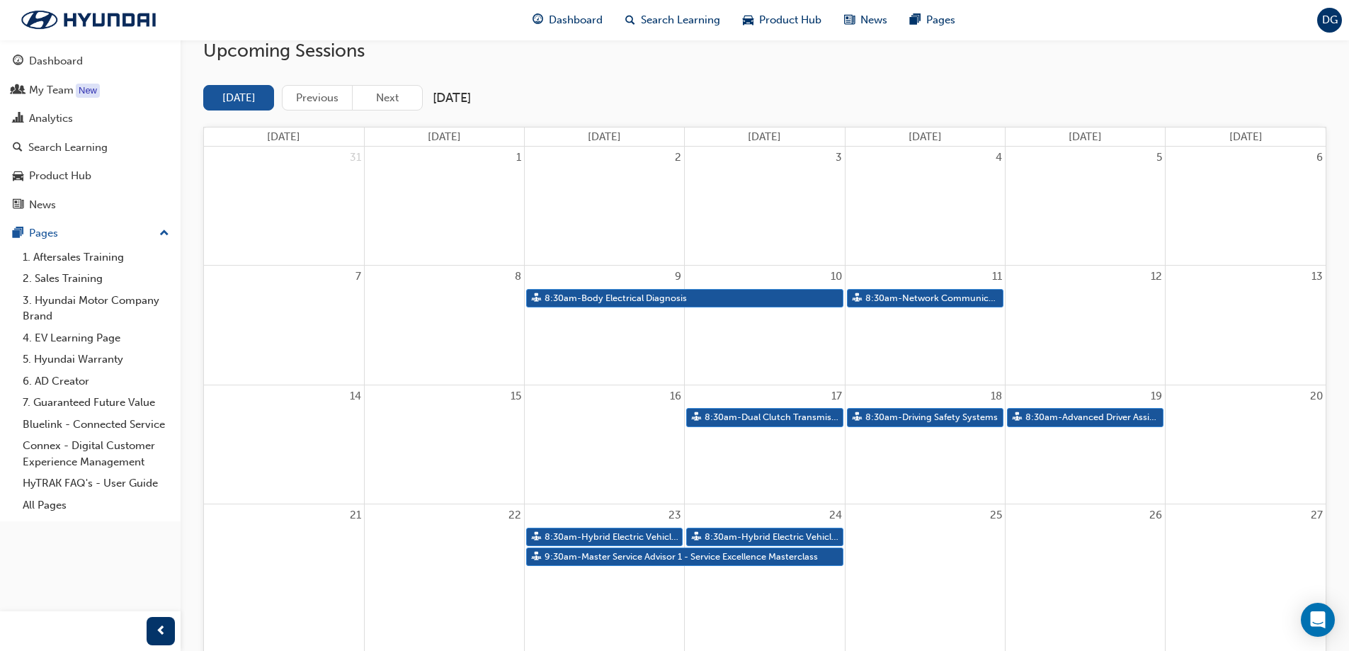
scroll to position [236, 0]
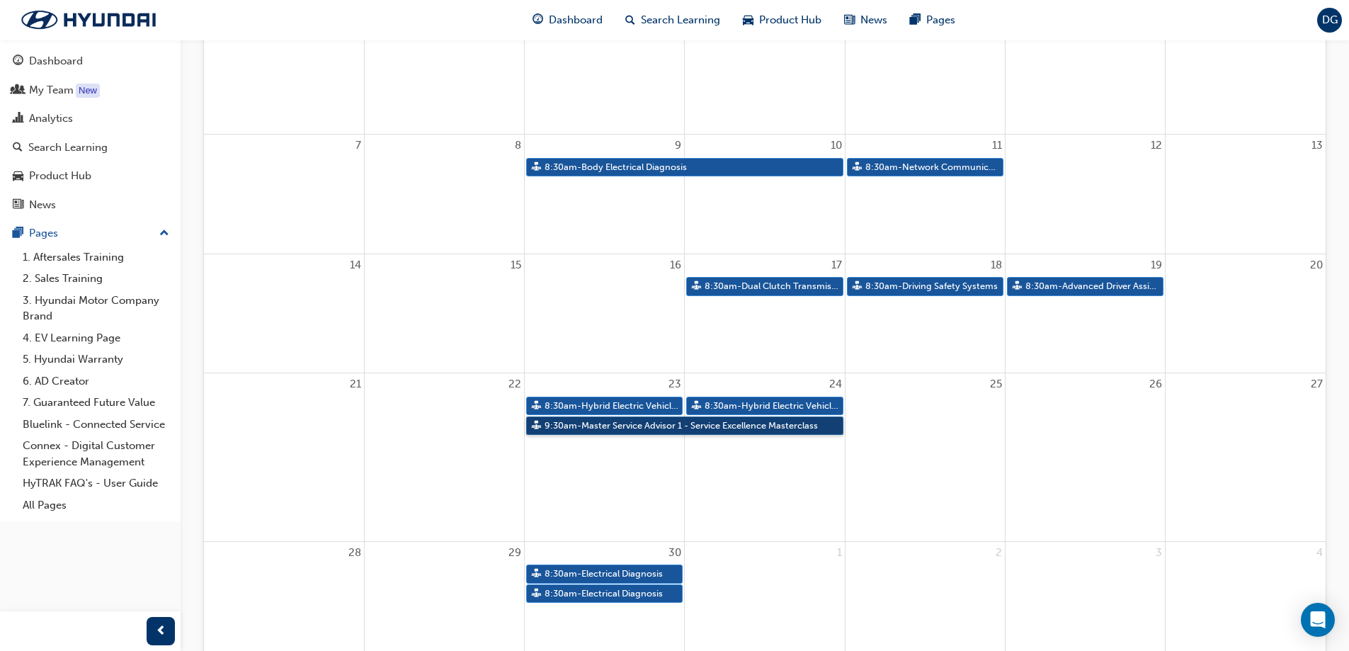
click at [637, 424] on link "9:30am - Master Service Advisor 1 - Service Excellence Masterclass" at bounding box center [684, 425] width 317 height 19
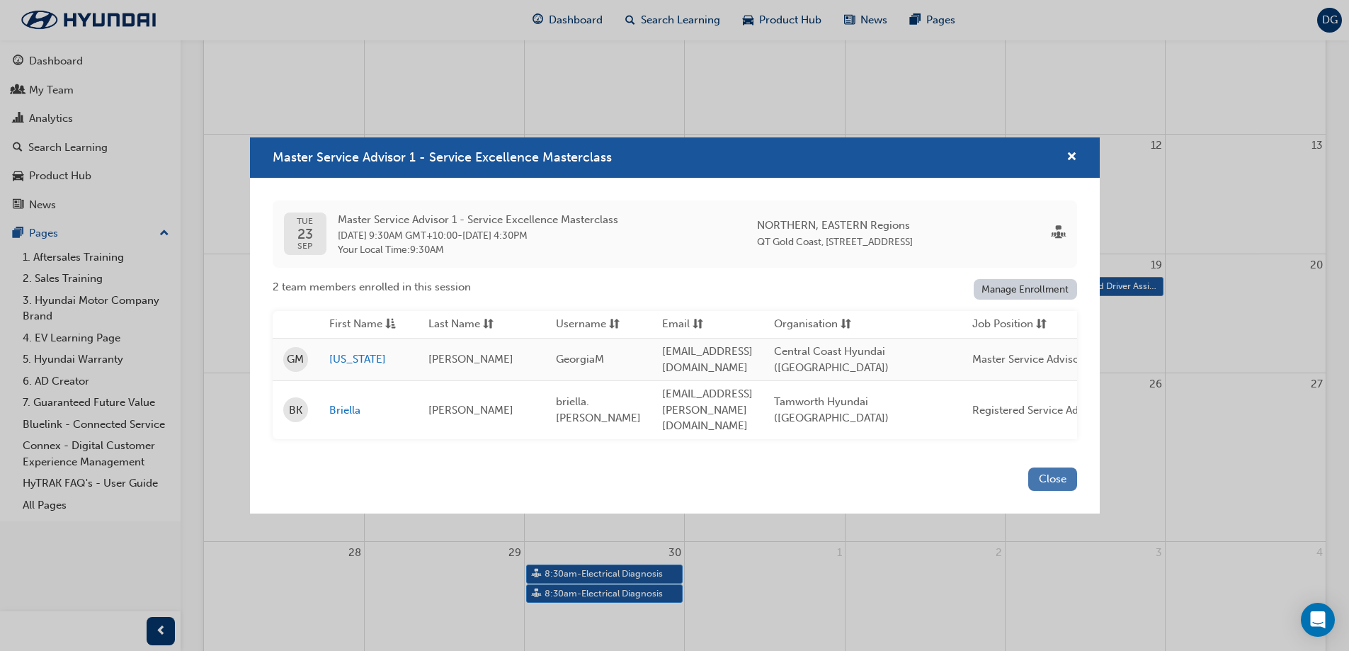
click at [1058, 479] on button "Close" at bounding box center [1052, 478] width 49 height 23
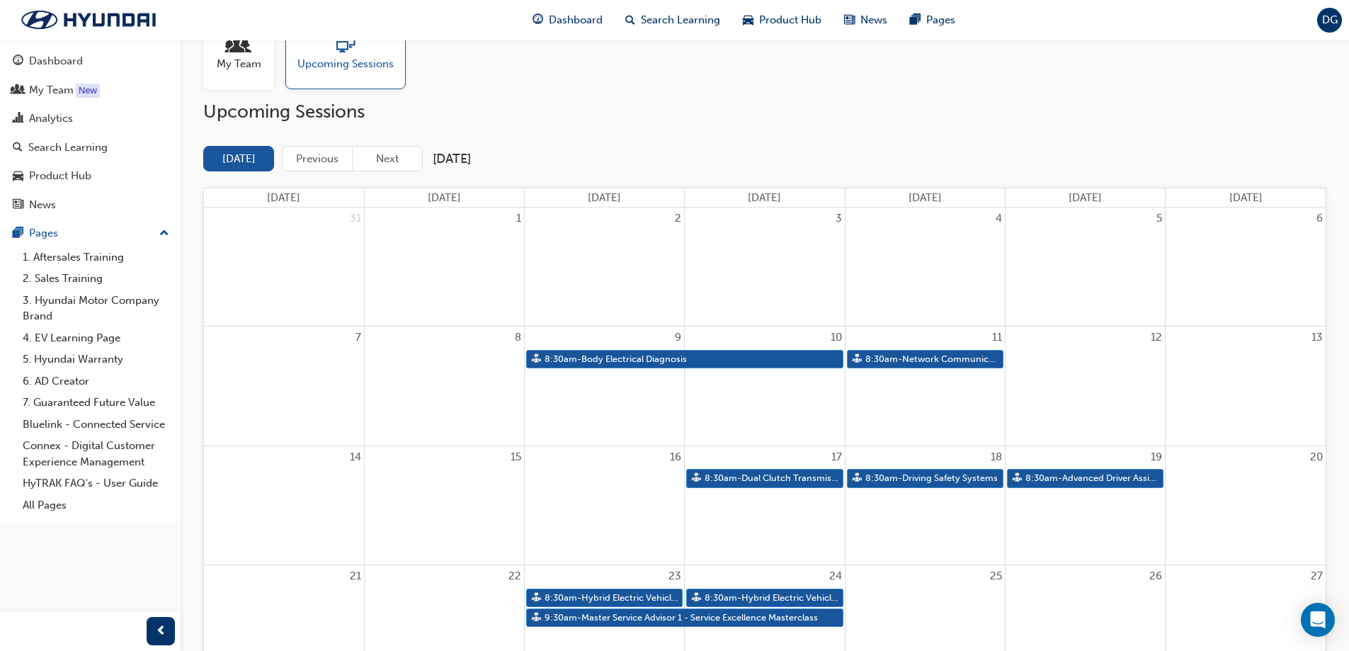
scroll to position [0, 0]
